Goal: Information Seeking & Learning: Learn about a topic

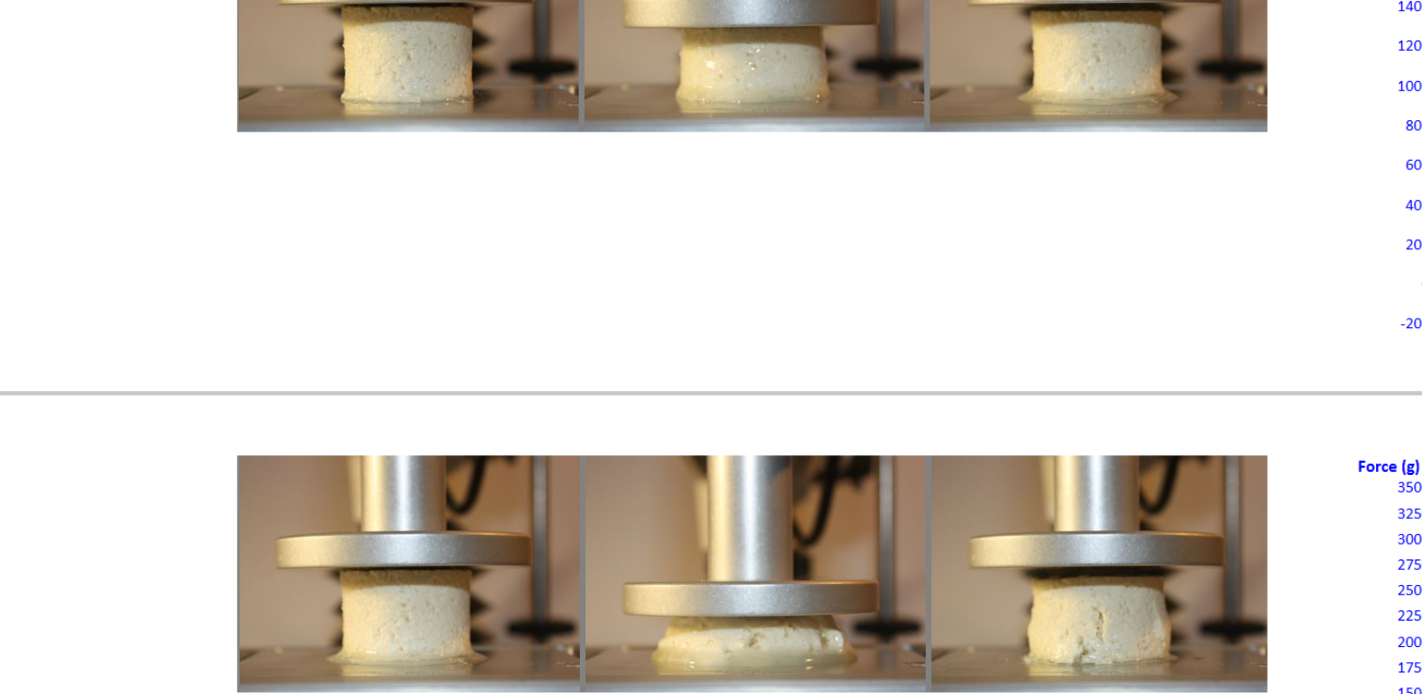
scroll to position [19759, 0]
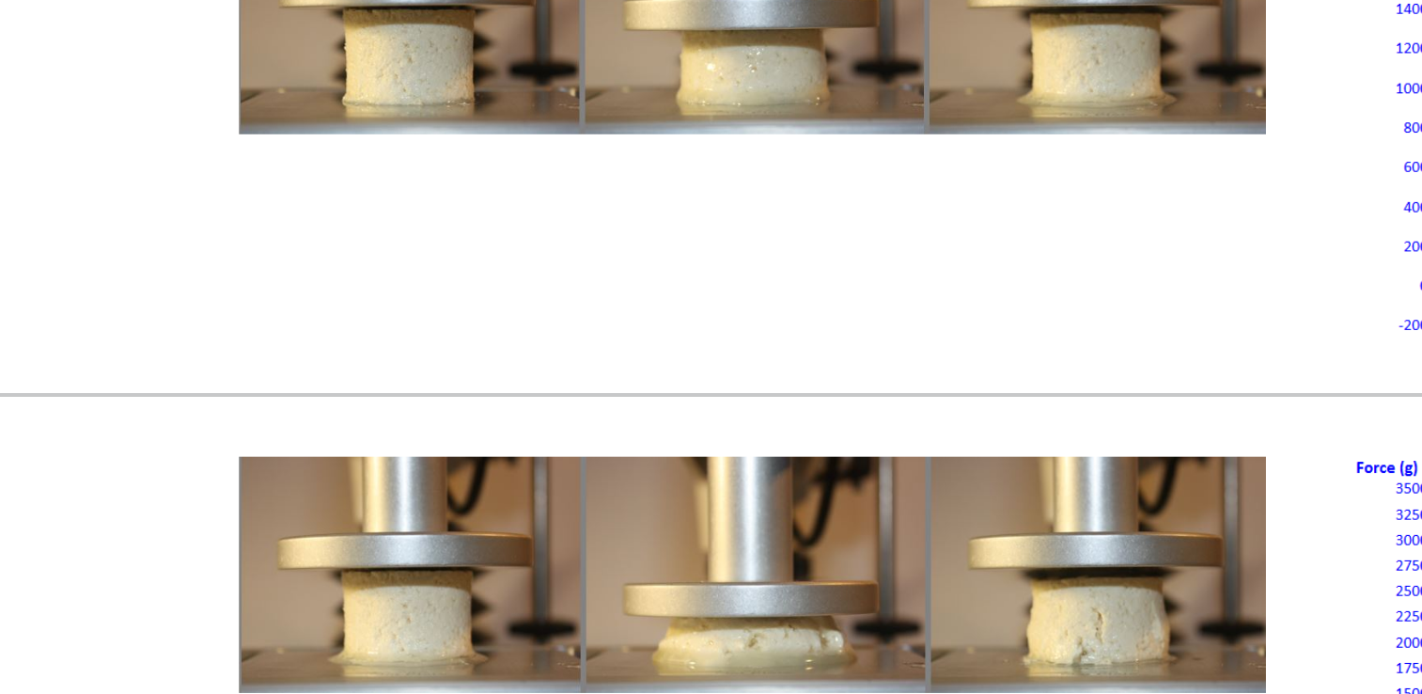
click at [759, 494] on img at bounding box center [726, 523] width 258 height 59
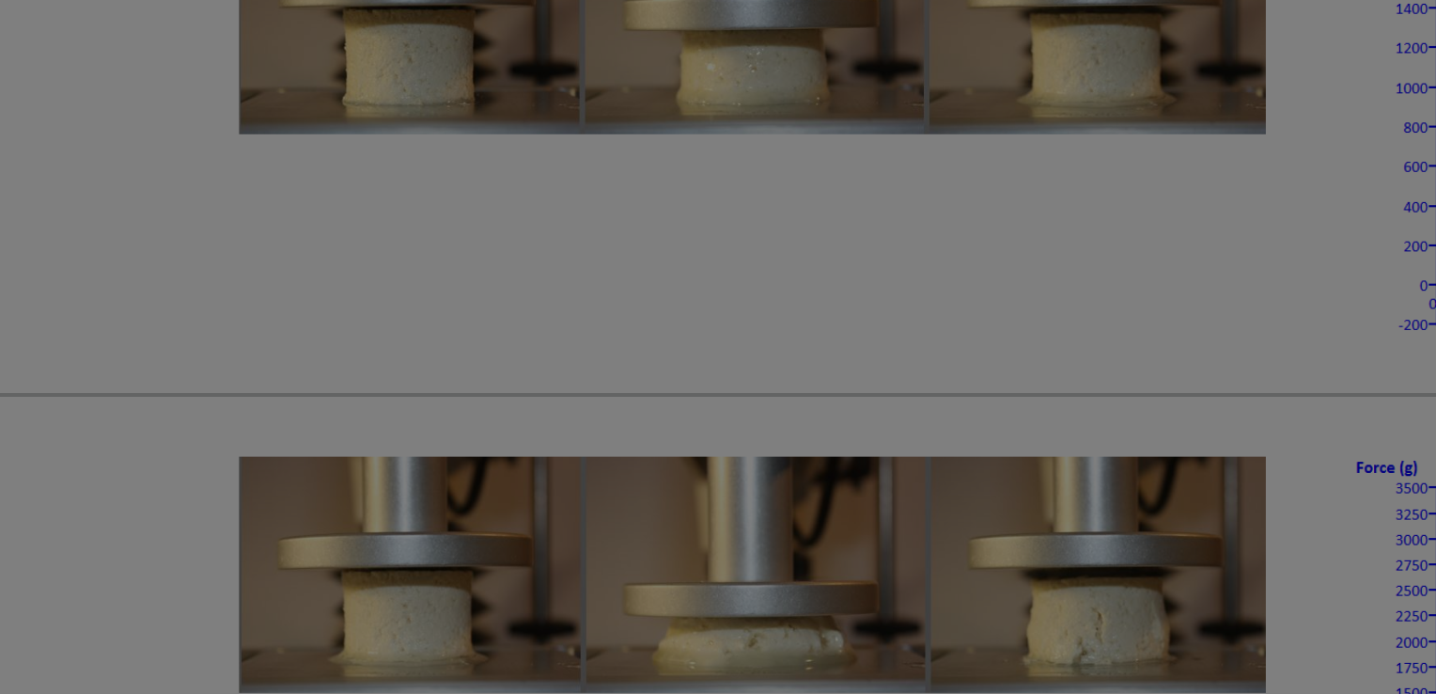
click at [746, 495] on div "× Tofu 50%" at bounding box center [718, 347] width 1436 height 694
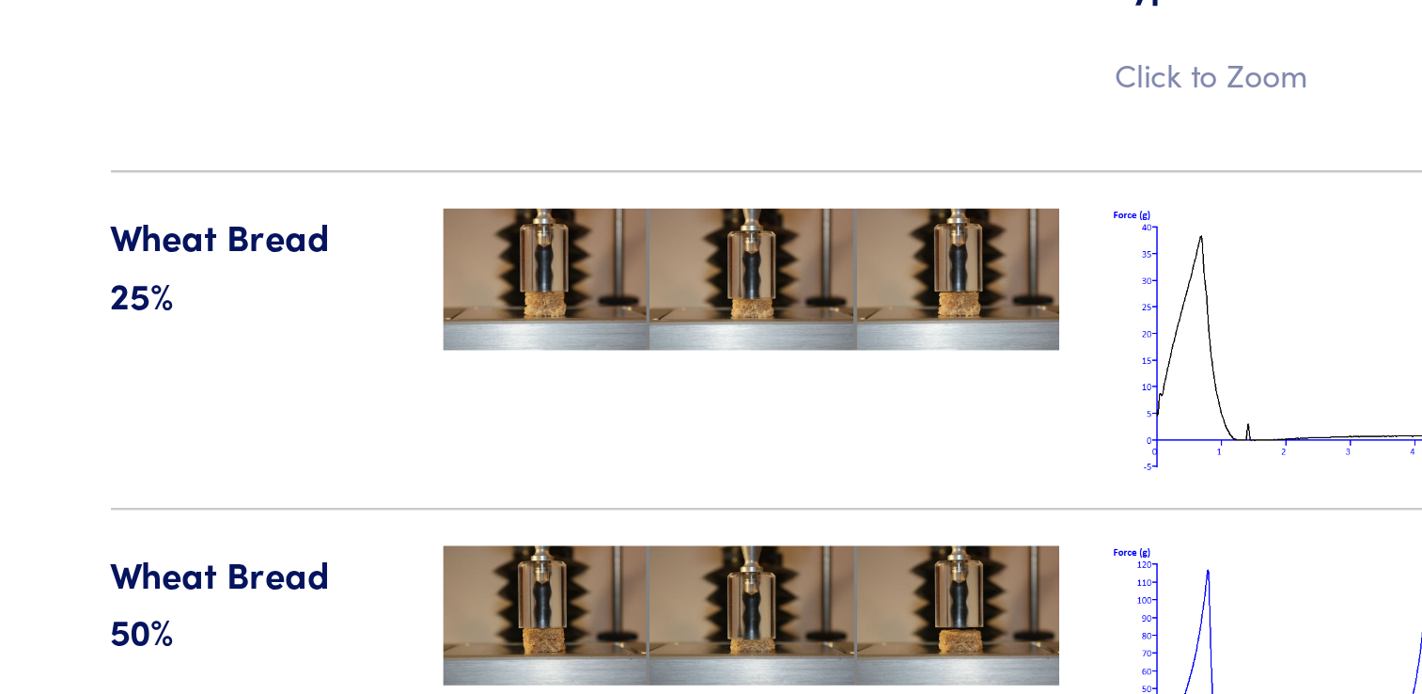
scroll to position [19443, 0]
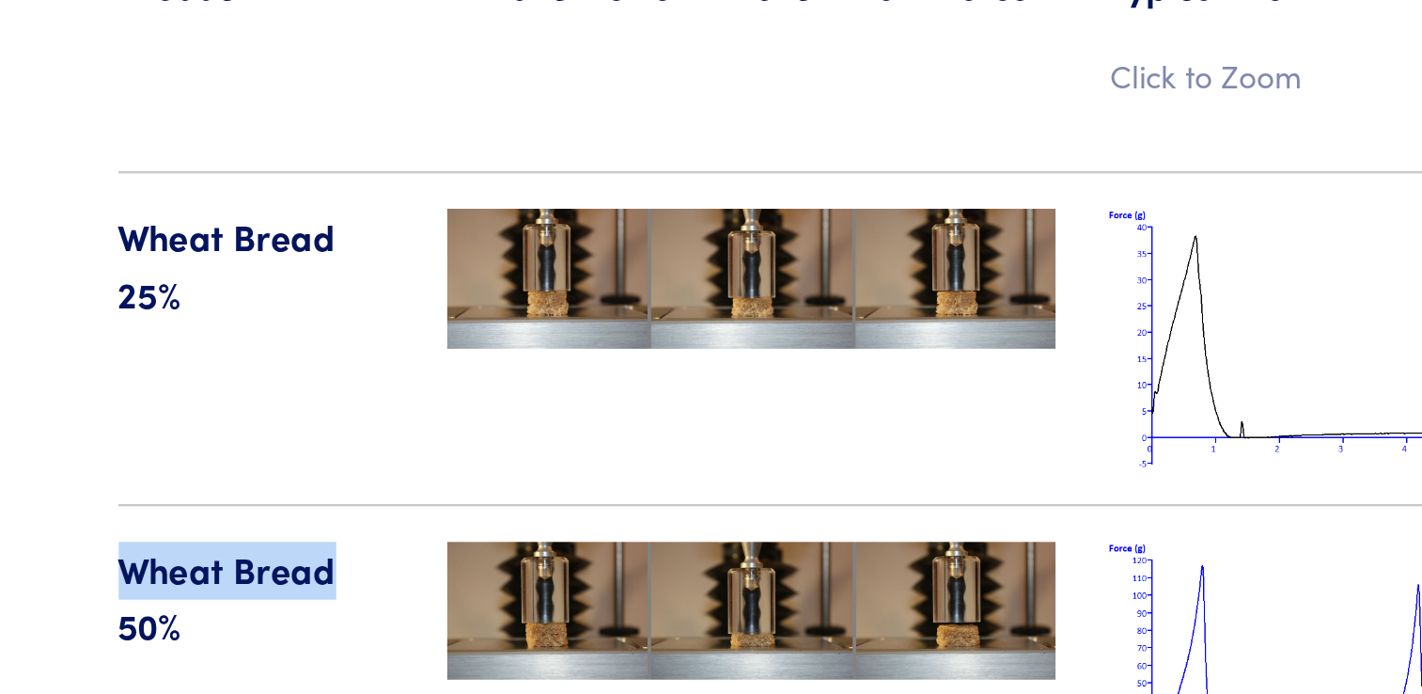
drag, startPoint x: 547, startPoint y: 353, endPoint x: 440, endPoint y: 342, distance: 107.8
copy p "Wheat Bread"
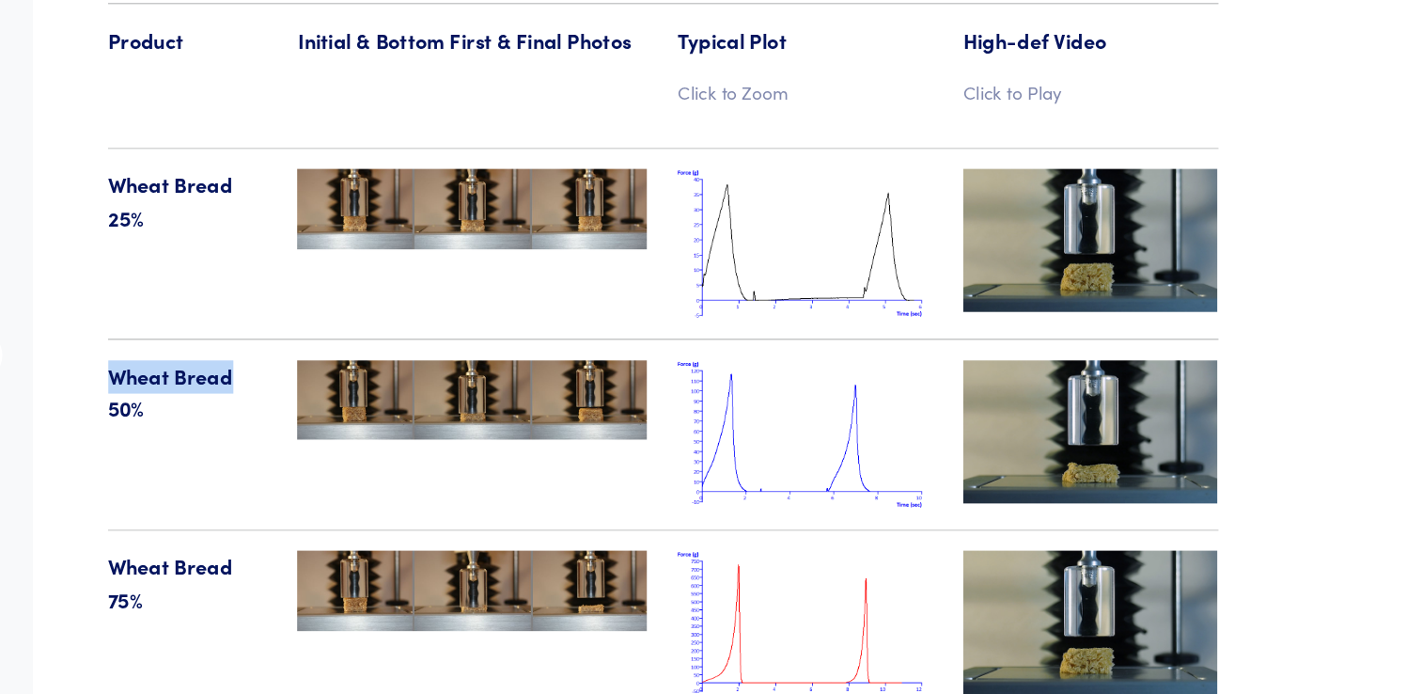
scroll to position [19442, 0]
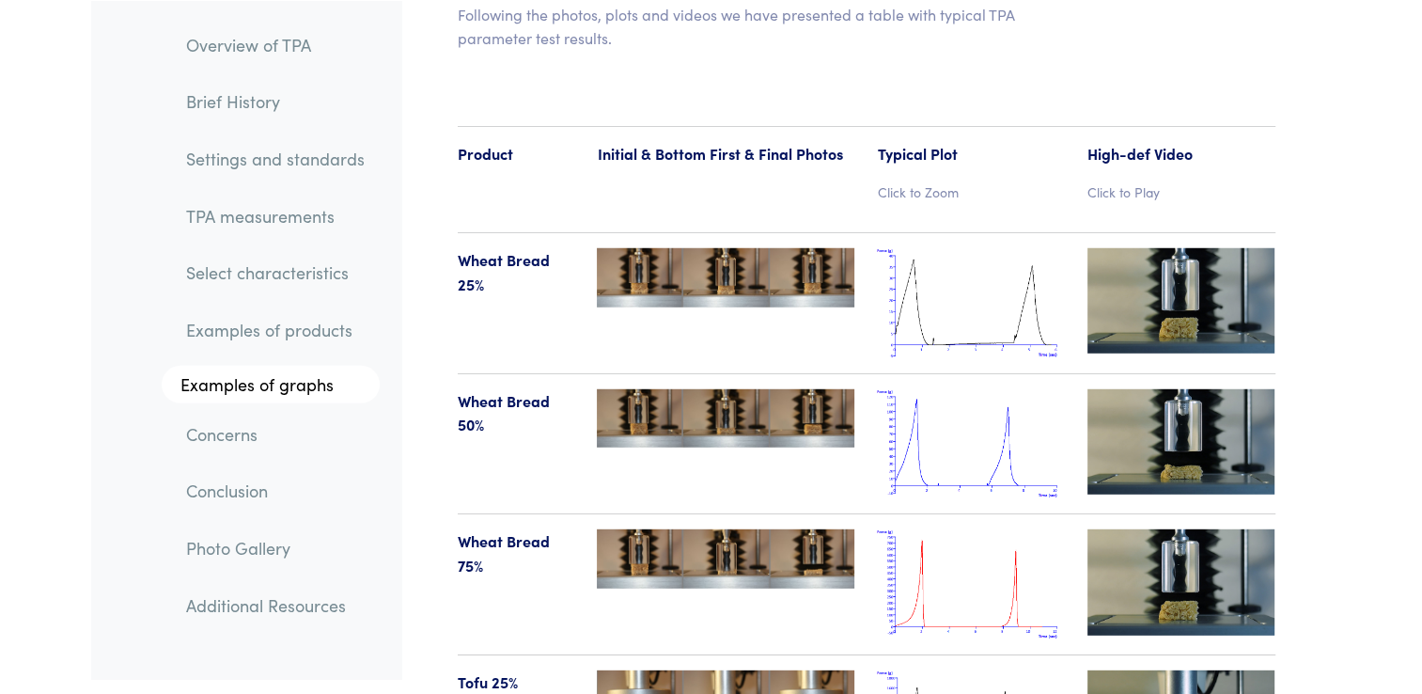
click at [549, 432] on div "Wheat Bread 50%" at bounding box center [517, 444] width 140 height 110
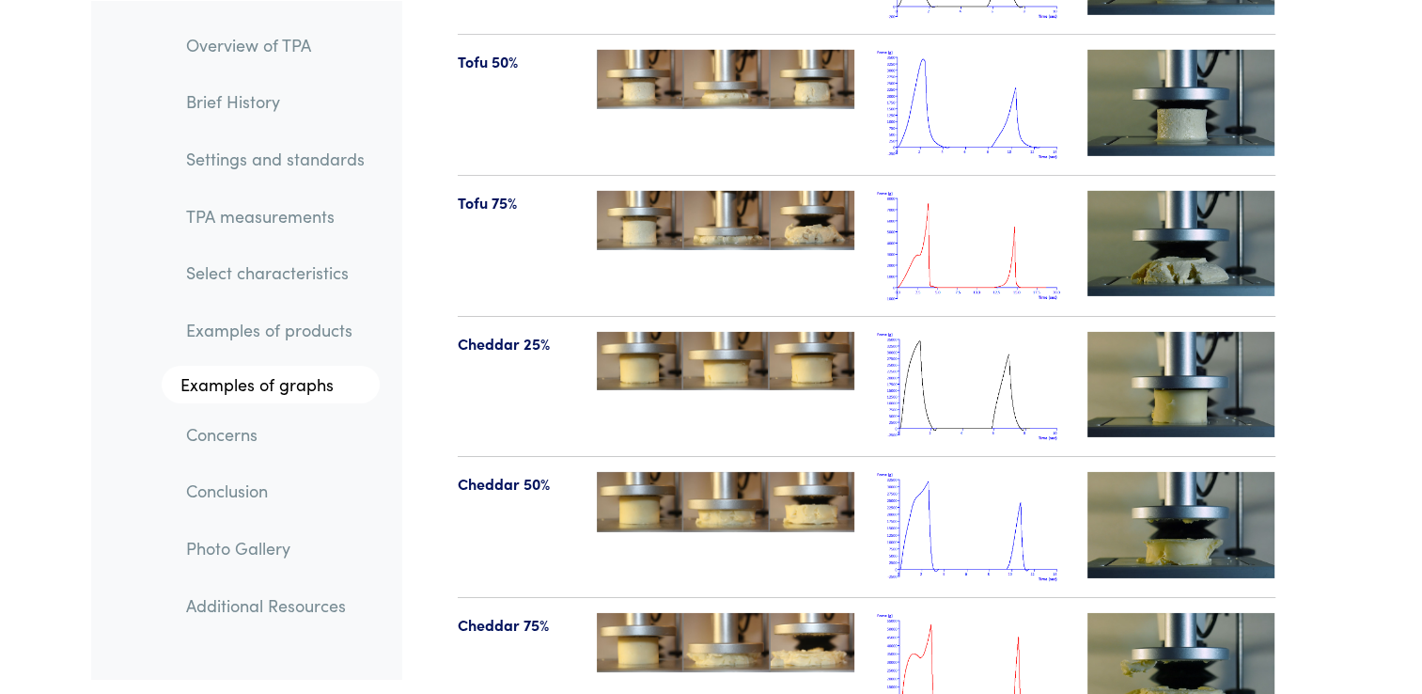
scroll to position [20203, 0]
